Goal: Find contact information: Find contact information

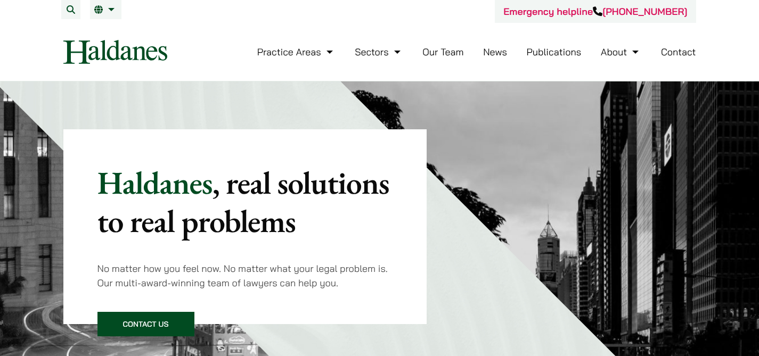
click at [445, 52] on link "Our Team" at bounding box center [442, 52] width 41 height 12
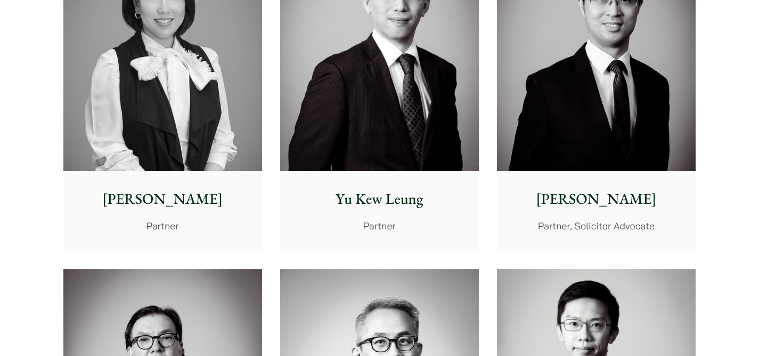
scroll to position [1073, 0]
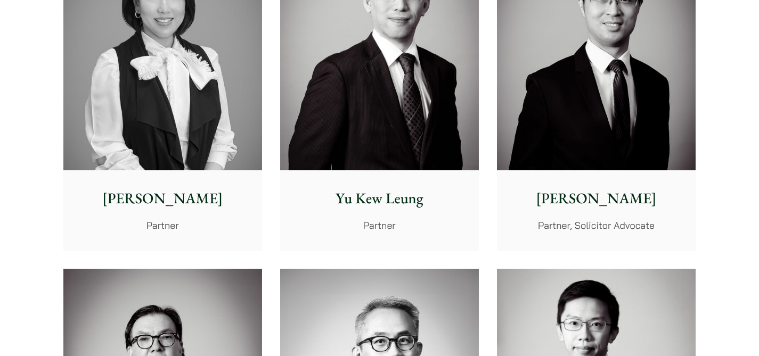
click at [179, 197] on p "[PERSON_NAME]" at bounding box center [163, 198] width 182 height 22
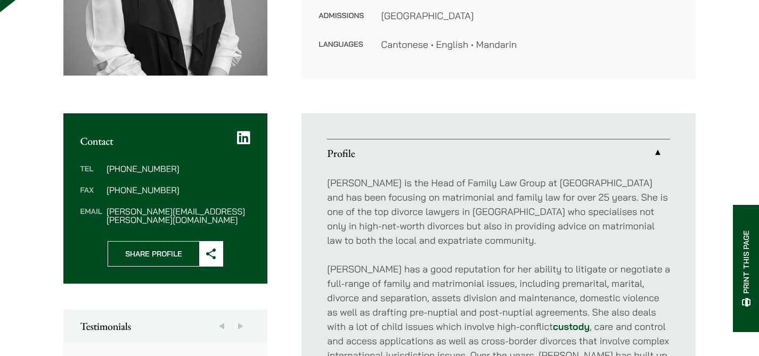
scroll to position [298, 0]
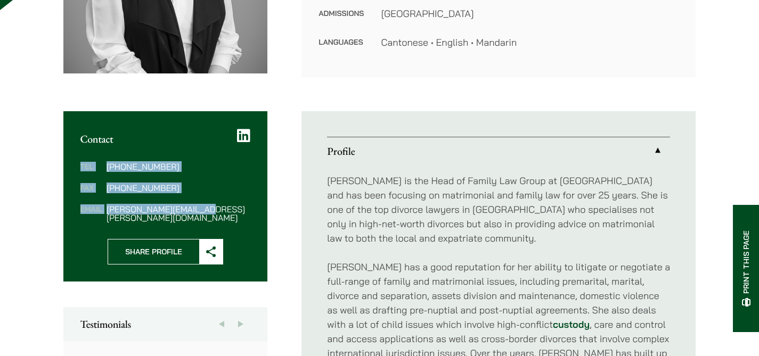
drag, startPoint x: 201, startPoint y: 210, endPoint x: 81, endPoint y: 163, distance: 128.9
click at [81, 163] on dl "Tel [PHONE_NUMBER] Fax [PHONE_NUMBER] Email [PERSON_NAME][EMAIL_ADDRESS][PERSON…" at bounding box center [165, 192] width 170 height 60
copy dl "Tel [PHONE_NUMBER] Fax [PHONE_NUMBER] Email [PERSON_NAME][EMAIL_ADDRESS][PERSON…"
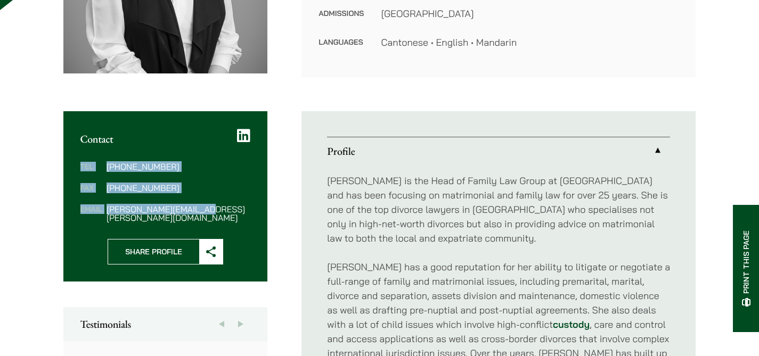
drag, startPoint x: 82, startPoint y: 168, endPoint x: 200, endPoint y: 210, distance: 125.0
click at [200, 210] on dl "Tel [PHONE_NUMBER] Fax [PHONE_NUMBER] Email [PERSON_NAME][EMAIL_ADDRESS][PERSON…" at bounding box center [165, 192] width 170 height 60
copy dl "Tel [PHONE_NUMBER] Fax [PHONE_NUMBER] Email [PERSON_NAME][EMAIL_ADDRESS][PERSON…"
